Goal: Find specific page/section: Find specific page/section

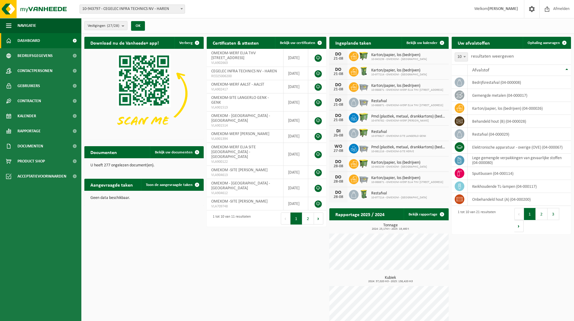
click at [105, 25] on span "Vestigingen (27/28)" at bounding box center [104, 25] width 32 height 9
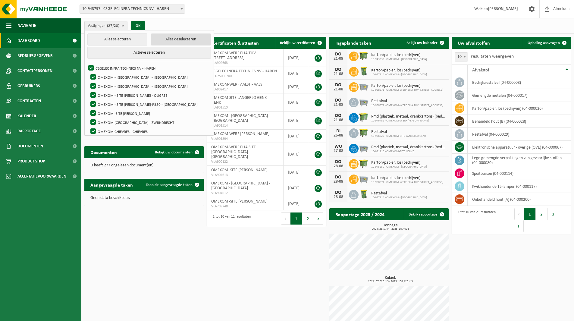
click at [156, 40] on button "Alles deselecteren" at bounding box center [181, 39] width 60 height 12
checkbox input "false"
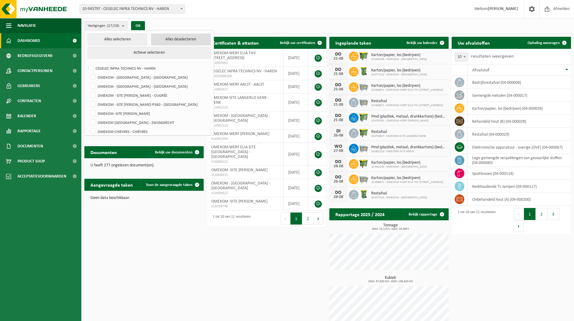
checkbox input "false"
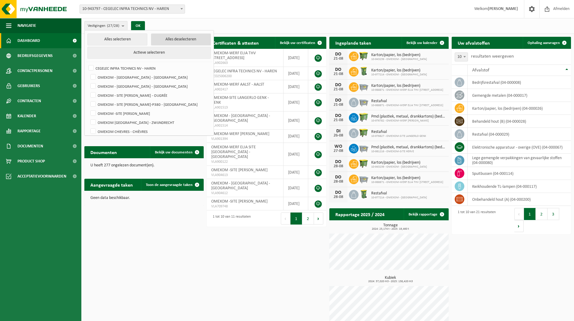
checkbox input "false"
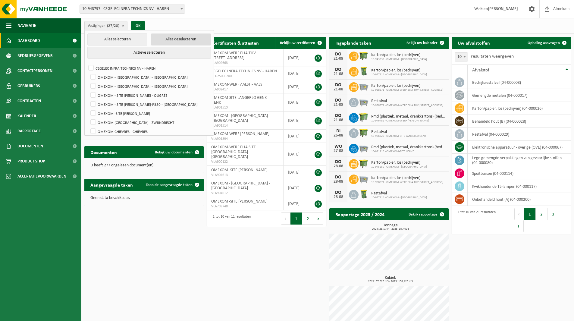
checkbox input "false"
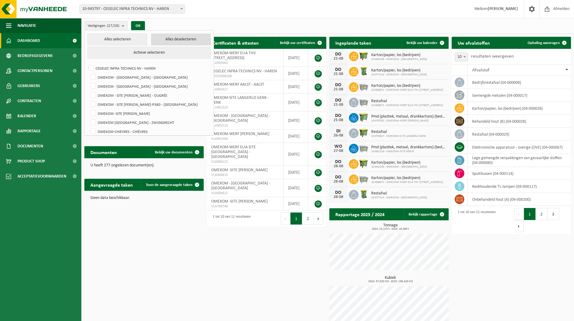
checkbox input "false"
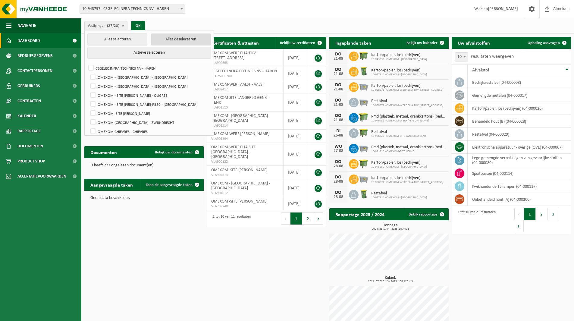
checkbox input "false"
click at [132, 73] on label "OMEXOM - [GEOGRAPHIC_DATA] - [GEOGRAPHIC_DATA]" at bounding box center [149, 77] width 121 height 9
click at [88, 73] on input "OMEXOM - [GEOGRAPHIC_DATA] - [GEOGRAPHIC_DATA]" at bounding box center [88, 72] width 0 height 0
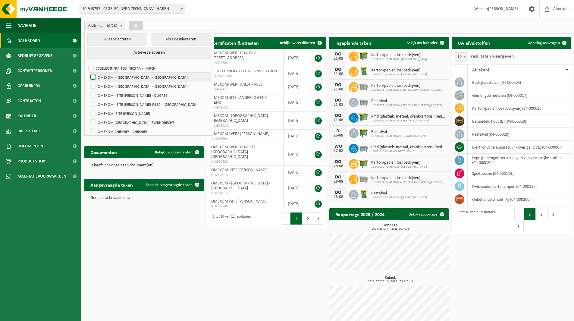
checkbox input "true"
click at [136, 27] on button "OK" at bounding box center [136, 26] width 14 height 10
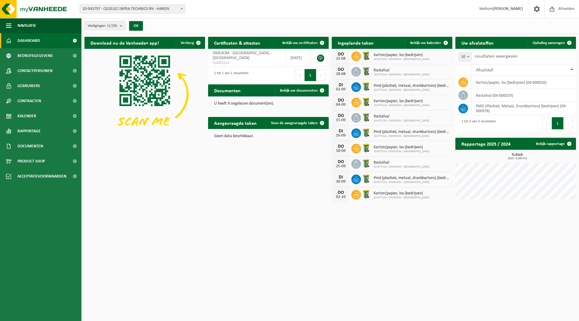
click at [112, 27] on count "(1/28)" at bounding box center [112, 26] width 10 height 4
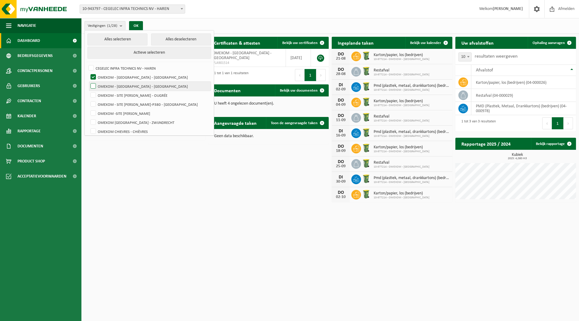
click at [123, 83] on label "OMEXOM - [GEOGRAPHIC_DATA] - [GEOGRAPHIC_DATA]" at bounding box center [149, 86] width 121 height 9
click at [88, 82] on input "OMEXOM - [GEOGRAPHIC_DATA] - [GEOGRAPHIC_DATA]" at bounding box center [88, 81] width 0 height 0
checkbox input "true"
click at [124, 74] on label "OMEXOM - [GEOGRAPHIC_DATA] - [GEOGRAPHIC_DATA]" at bounding box center [149, 77] width 121 height 9
click at [88, 73] on input "OMEXOM - [GEOGRAPHIC_DATA] - [GEOGRAPHIC_DATA]" at bounding box center [88, 72] width 0 height 0
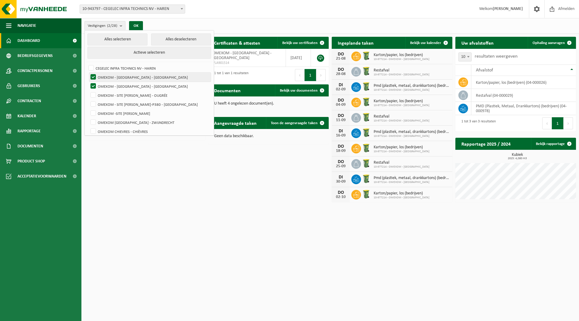
checkbox input "false"
click at [140, 23] on button "OK" at bounding box center [136, 26] width 14 height 10
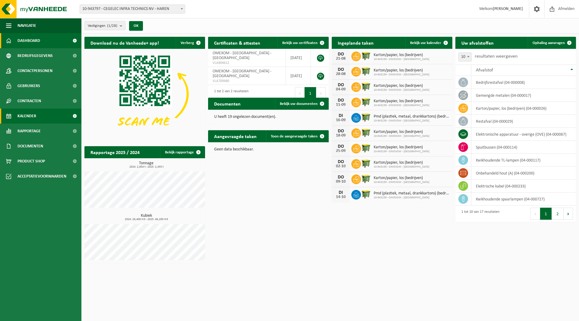
click at [67, 119] on link "Kalender" at bounding box center [40, 116] width 81 height 15
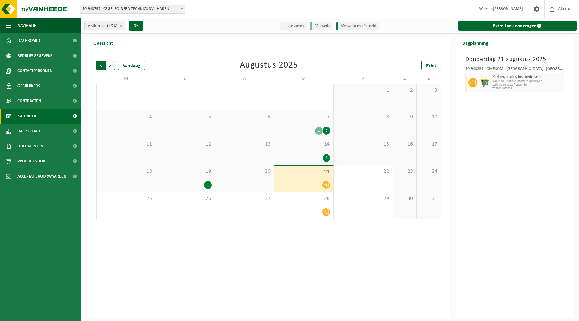
click at [109, 66] on span "Volgende" at bounding box center [110, 65] width 9 height 9
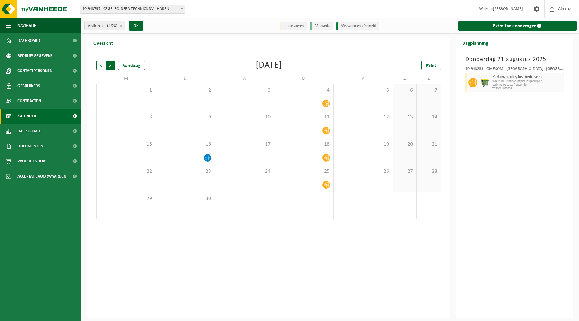
click at [98, 66] on span "Vorige" at bounding box center [100, 65] width 9 height 9
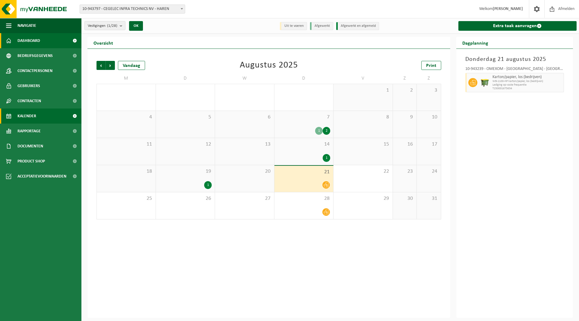
click at [37, 41] on span "Dashboard" at bounding box center [28, 40] width 23 height 15
